Goal: Task Accomplishment & Management: Manage account settings

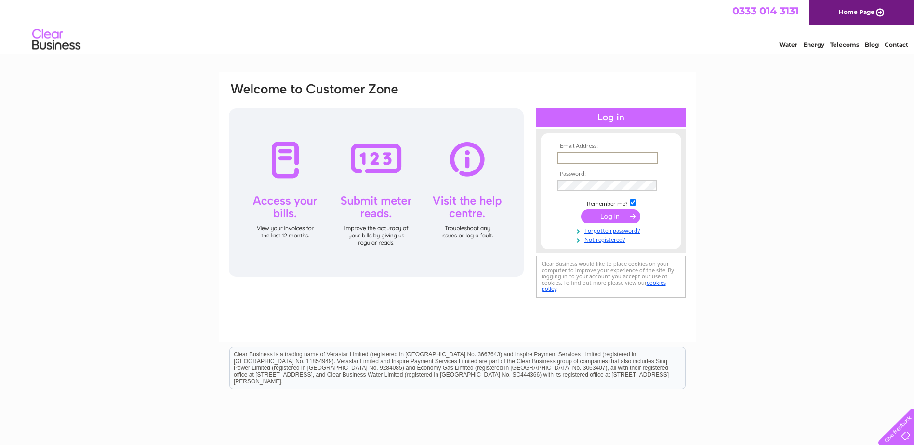
click at [617, 155] on input "text" at bounding box center [608, 158] width 100 height 12
type input "[PERSON_NAME][EMAIL_ADDRESS][DOMAIN_NAME]"
click at [585, 191] on td at bounding box center [611, 185] width 112 height 15
click at [631, 202] on input "checkbox" at bounding box center [633, 203] width 6 height 6
checkbox input "false"
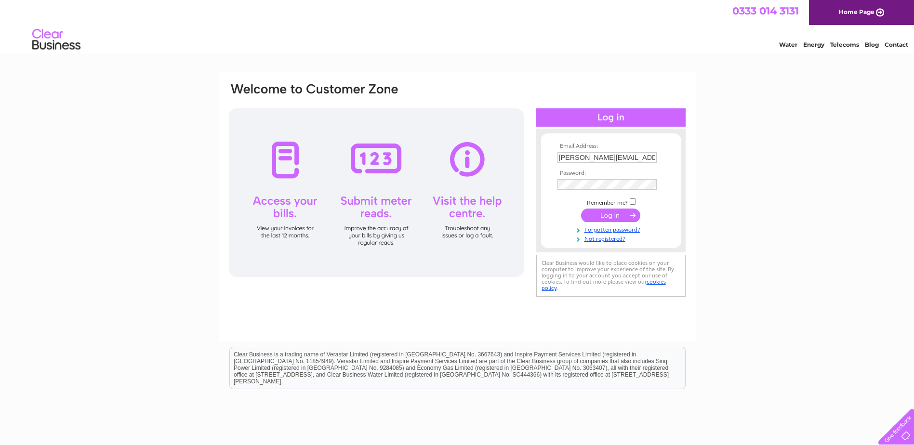
click at [631, 215] on input "submit" at bounding box center [610, 215] width 59 height 13
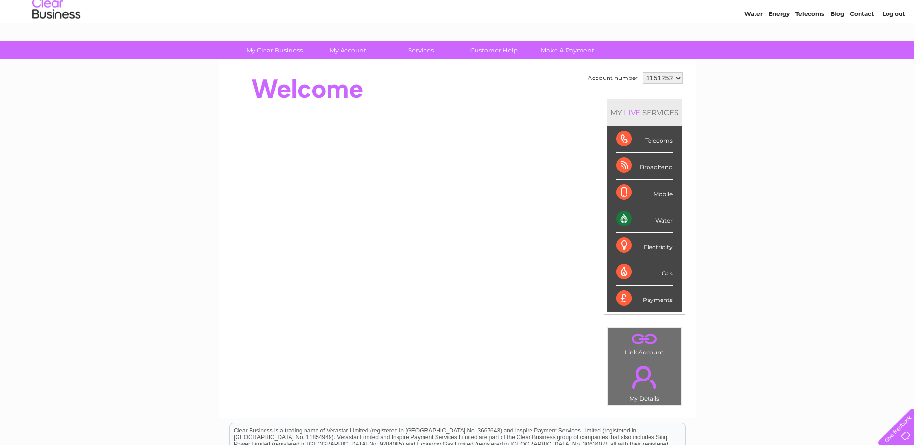
scroll to position [48, 0]
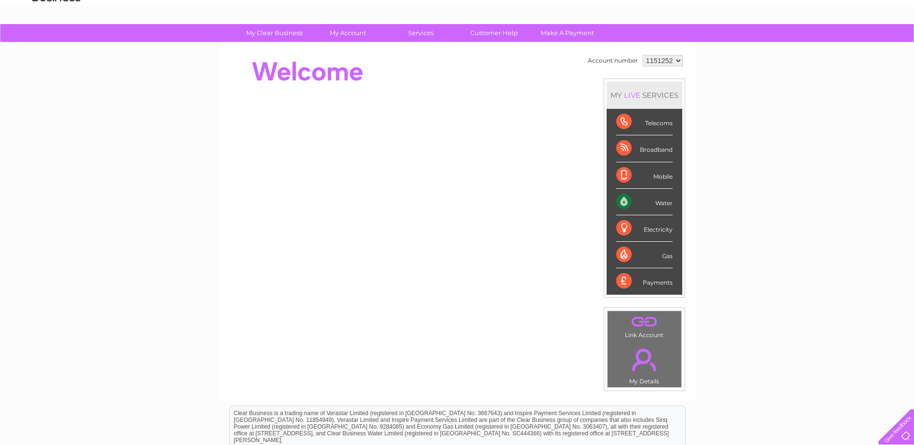
click at [652, 201] on div "Water" at bounding box center [644, 202] width 56 height 27
click at [626, 202] on div "Water" at bounding box center [644, 202] width 56 height 27
click at [664, 202] on div "Water" at bounding box center [644, 202] width 56 height 27
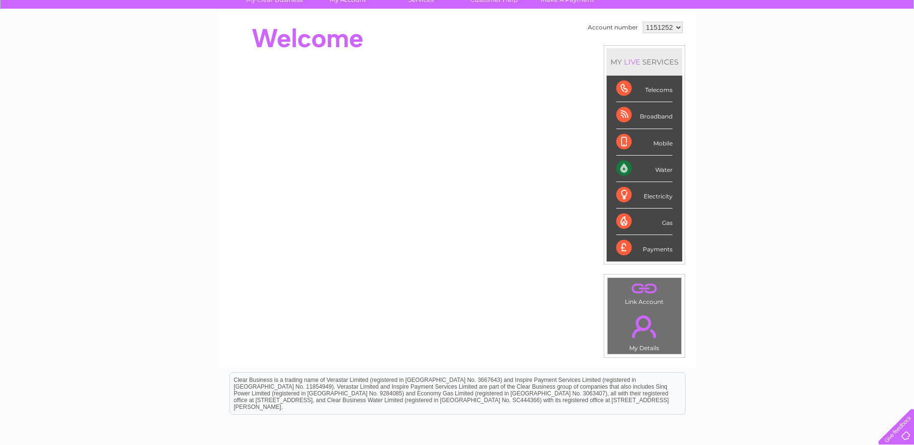
scroll to position [96, 0]
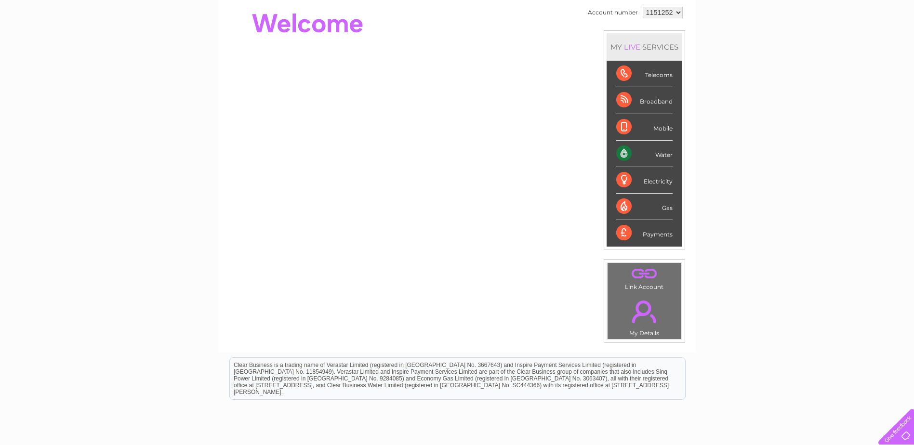
click at [664, 152] on div "Water" at bounding box center [644, 154] width 56 height 27
click at [626, 150] on div "Water" at bounding box center [644, 154] width 56 height 27
drag, startPoint x: 626, startPoint y: 150, endPoint x: 617, endPoint y: 154, distance: 8.9
click at [617, 154] on div "Water" at bounding box center [644, 154] width 56 height 27
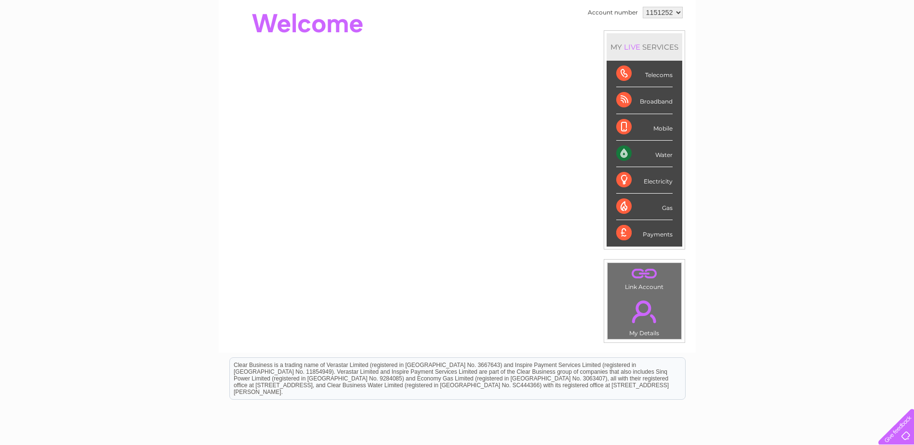
click at [662, 155] on div "Water" at bounding box center [644, 154] width 56 height 27
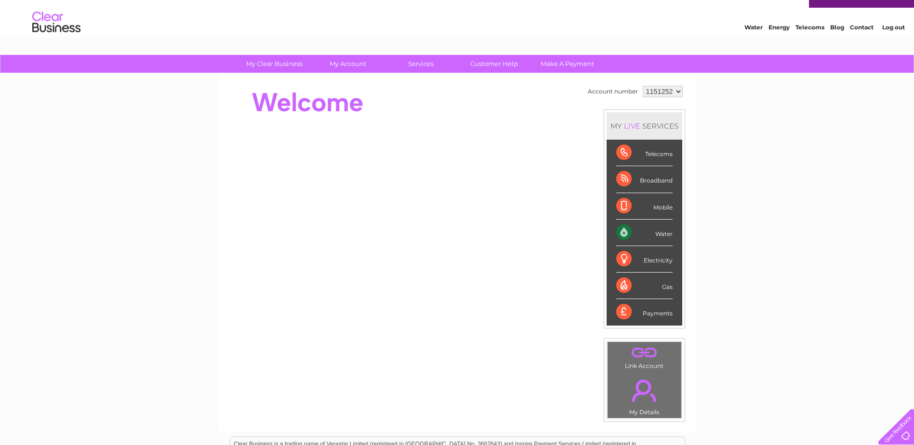
scroll to position [0, 0]
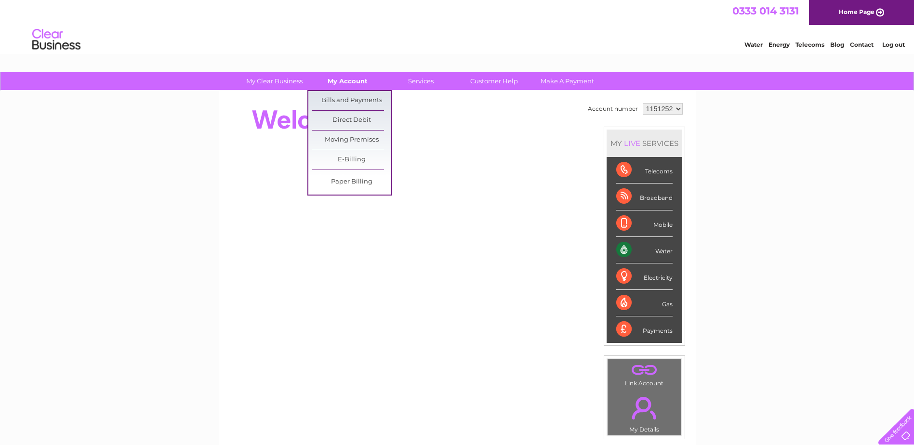
click at [342, 77] on link "My Account" at bounding box center [348, 81] width 80 height 18
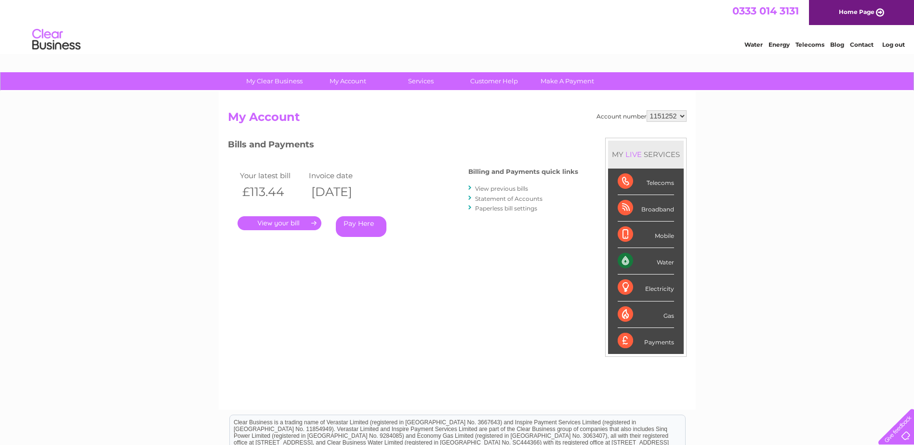
click at [343, 96] on div "Account number 1151252 My Account MY LIVE SERVICES Telecoms Broadband Mobile Wa…" at bounding box center [457, 250] width 477 height 319
click at [287, 220] on link "." at bounding box center [280, 223] width 84 height 14
